Goal: Obtain resource: Obtain resource

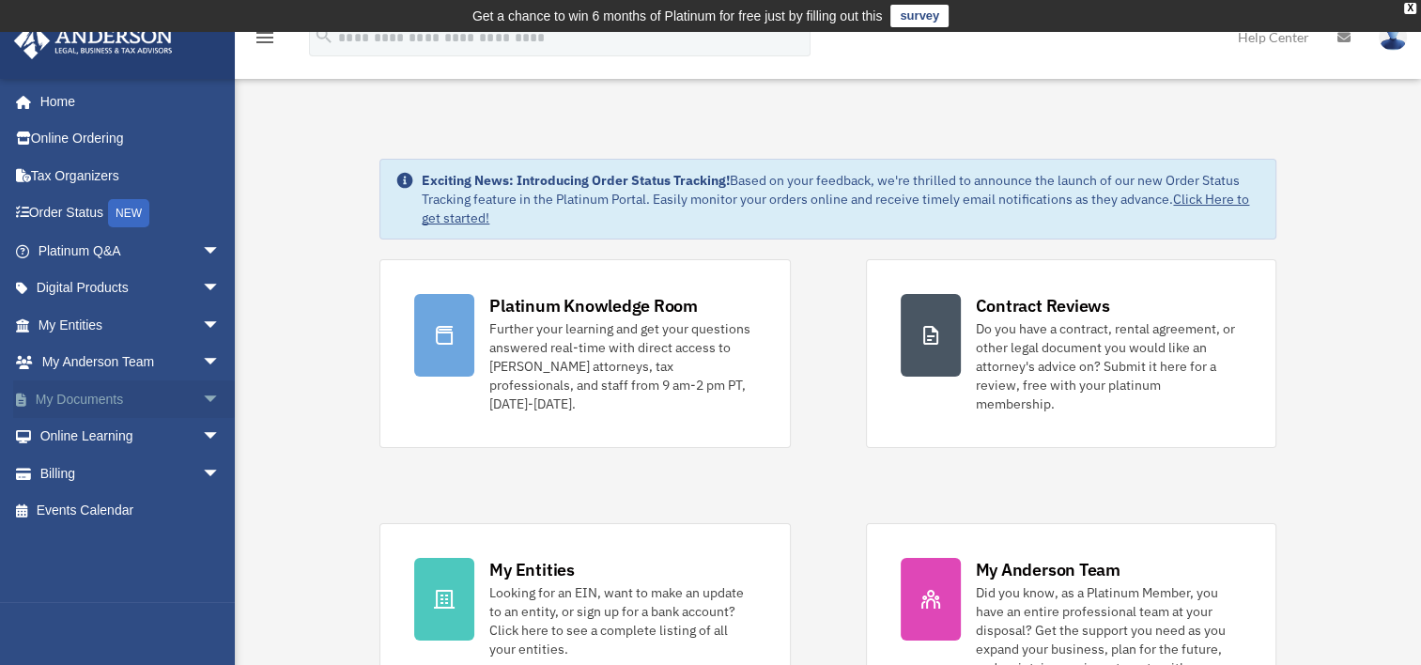
click at [202, 394] on span "arrow_drop_down" at bounding box center [221, 399] width 38 height 39
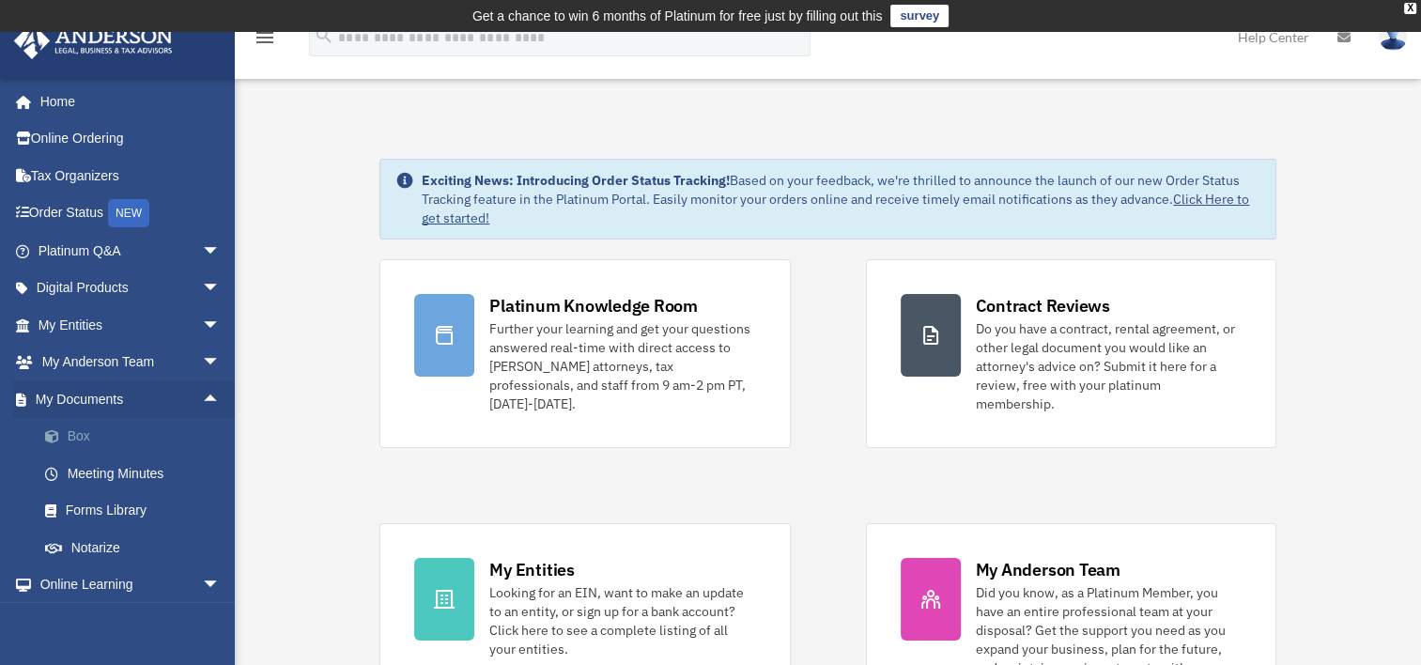
click at [90, 433] on link "Box" at bounding box center [137, 437] width 223 height 38
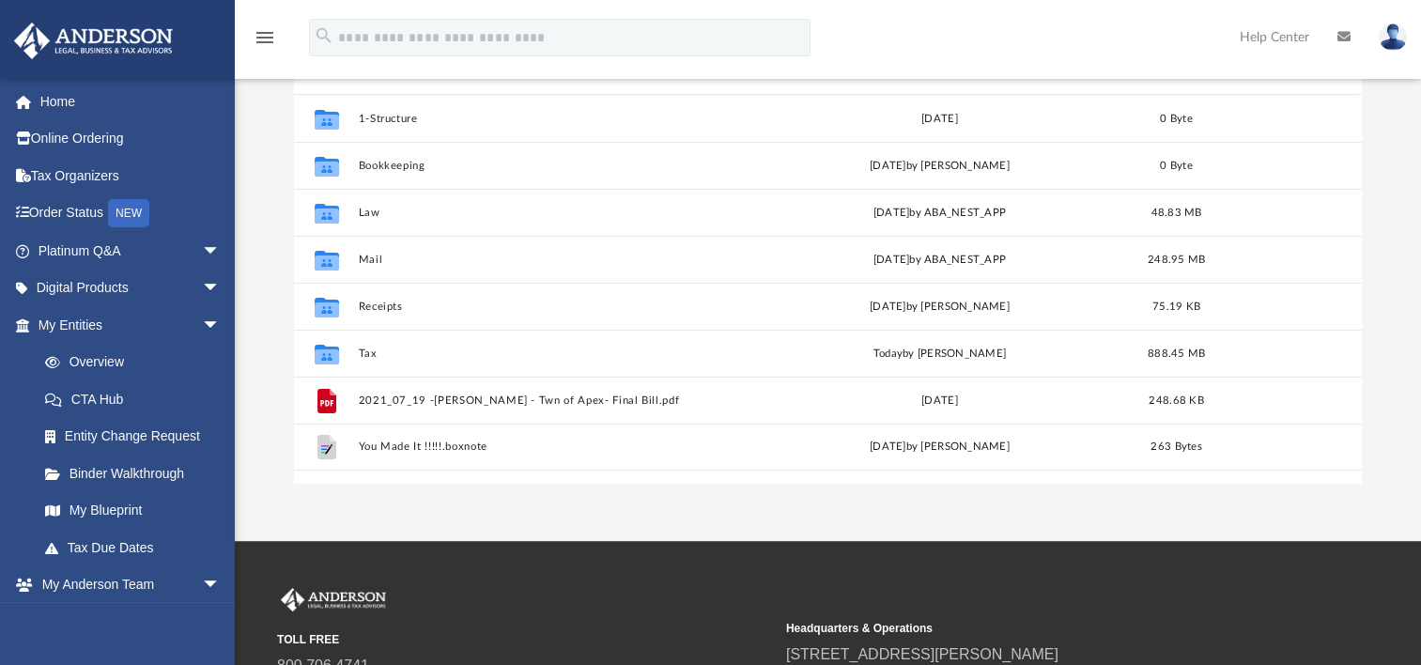
scroll to position [266, 0]
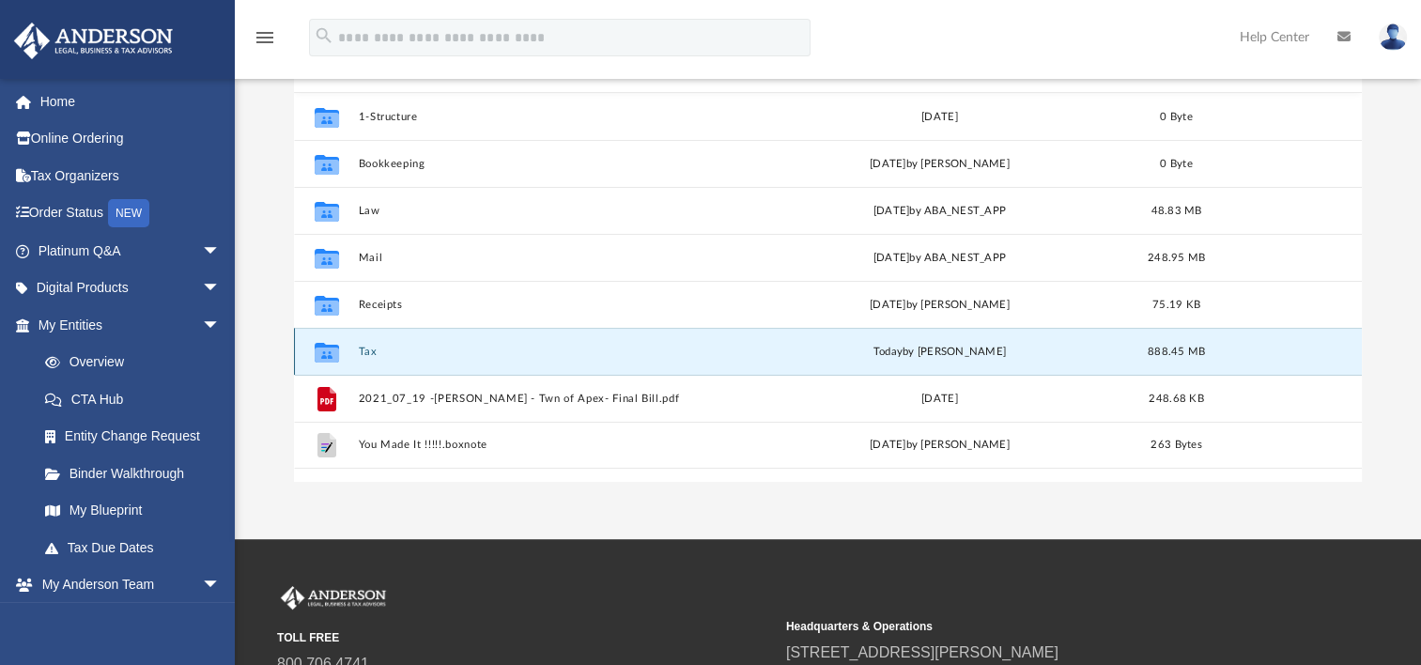
click at [372, 351] on button "Tax" at bounding box center [550, 352] width 382 height 12
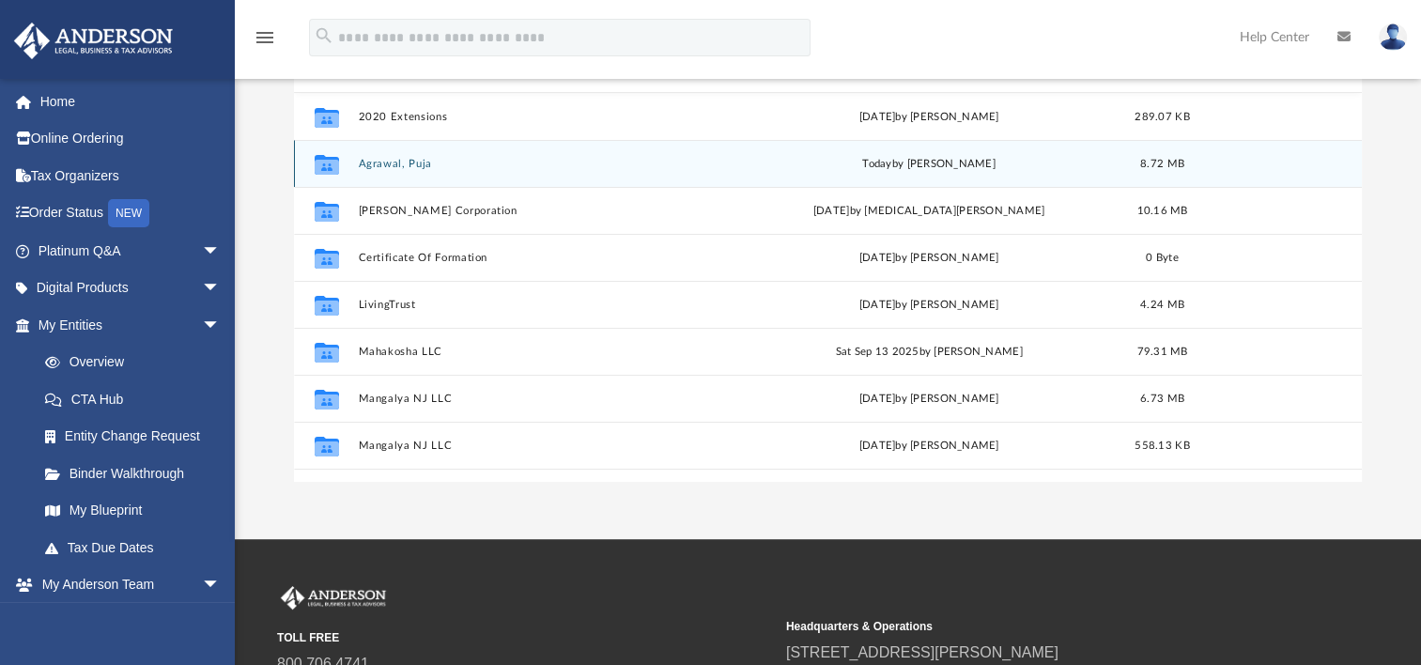
click at [398, 158] on button "Agrawal, Puja" at bounding box center [546, 164] width 375 height 12
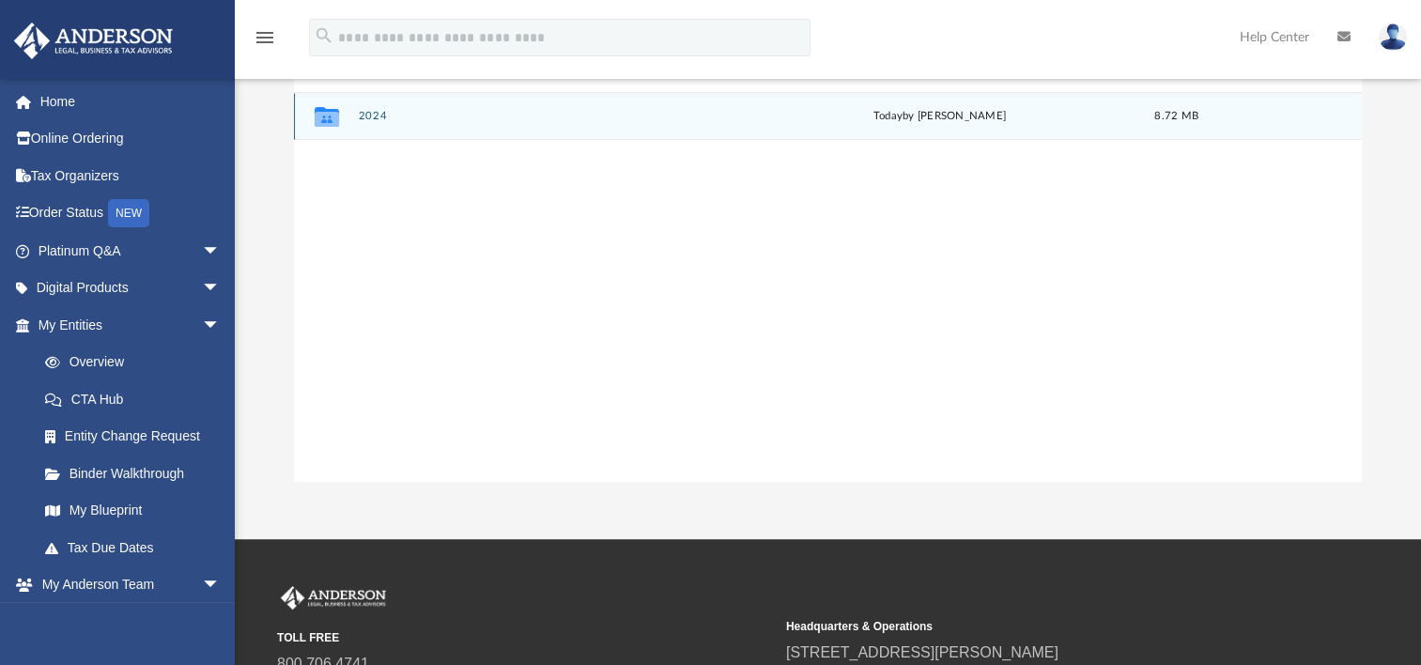
click at [369, 120] on button "2024" at bounding box center [550, 116] width 382 height 12
click at [369, 120] on button "Digital Tax Organizer" at bounding box center [550, 116] width 382 height 12
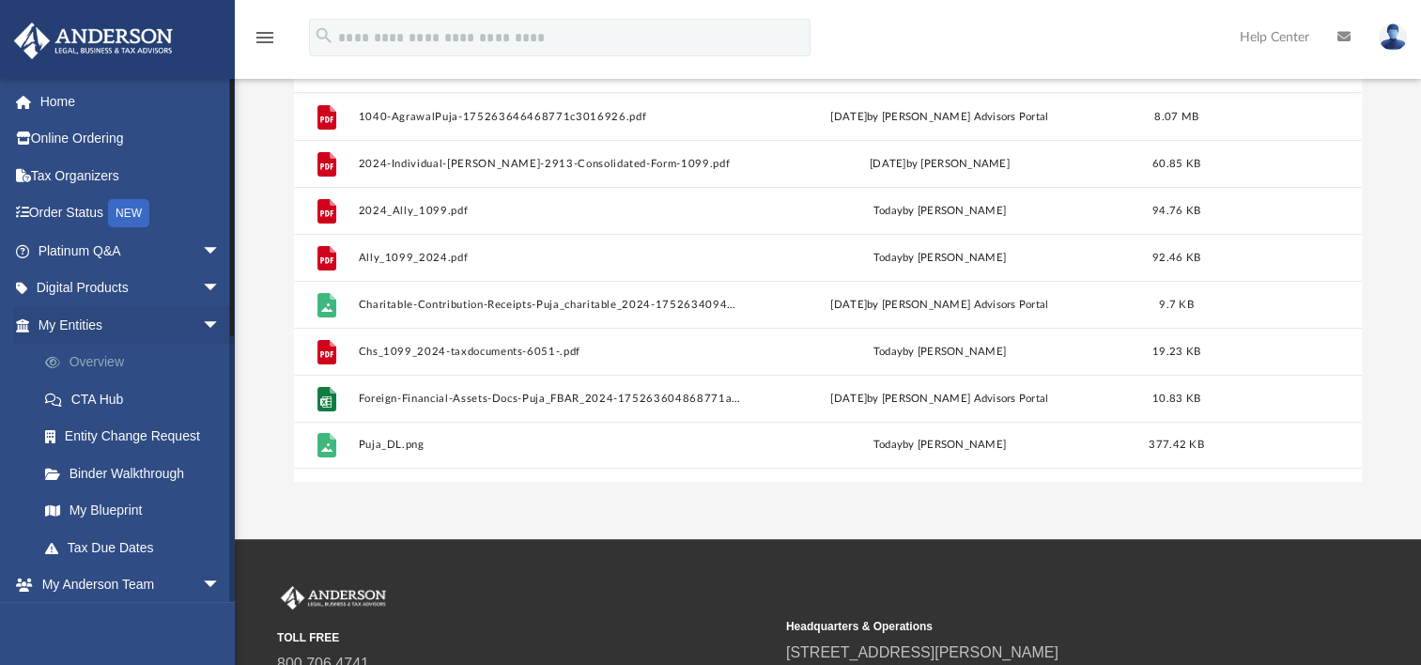
click at [94, 356] on link "Overview" at bounding box center [137, 363] width 223 height 38
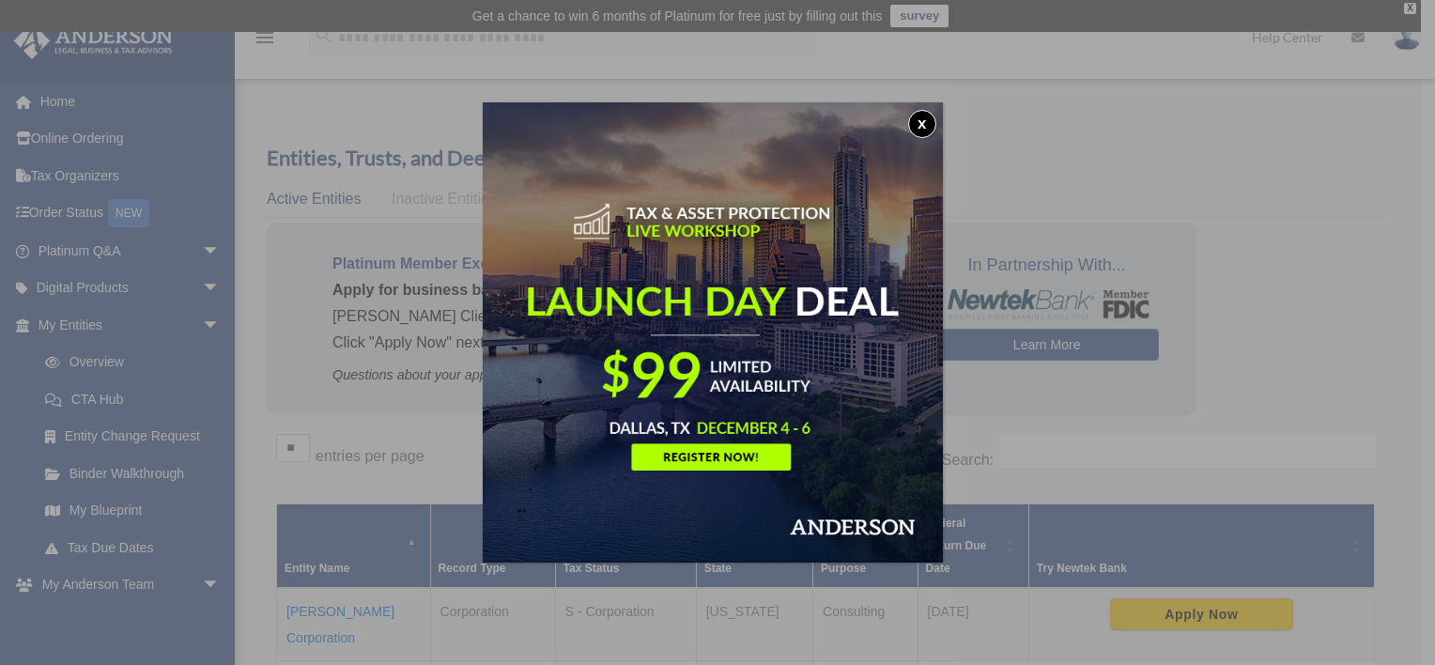
click at [924, 123] on button "x" at bounding box center [922, 124] width 28 height 28
